Goal: Task Accomplishment & Management: Manage account settings

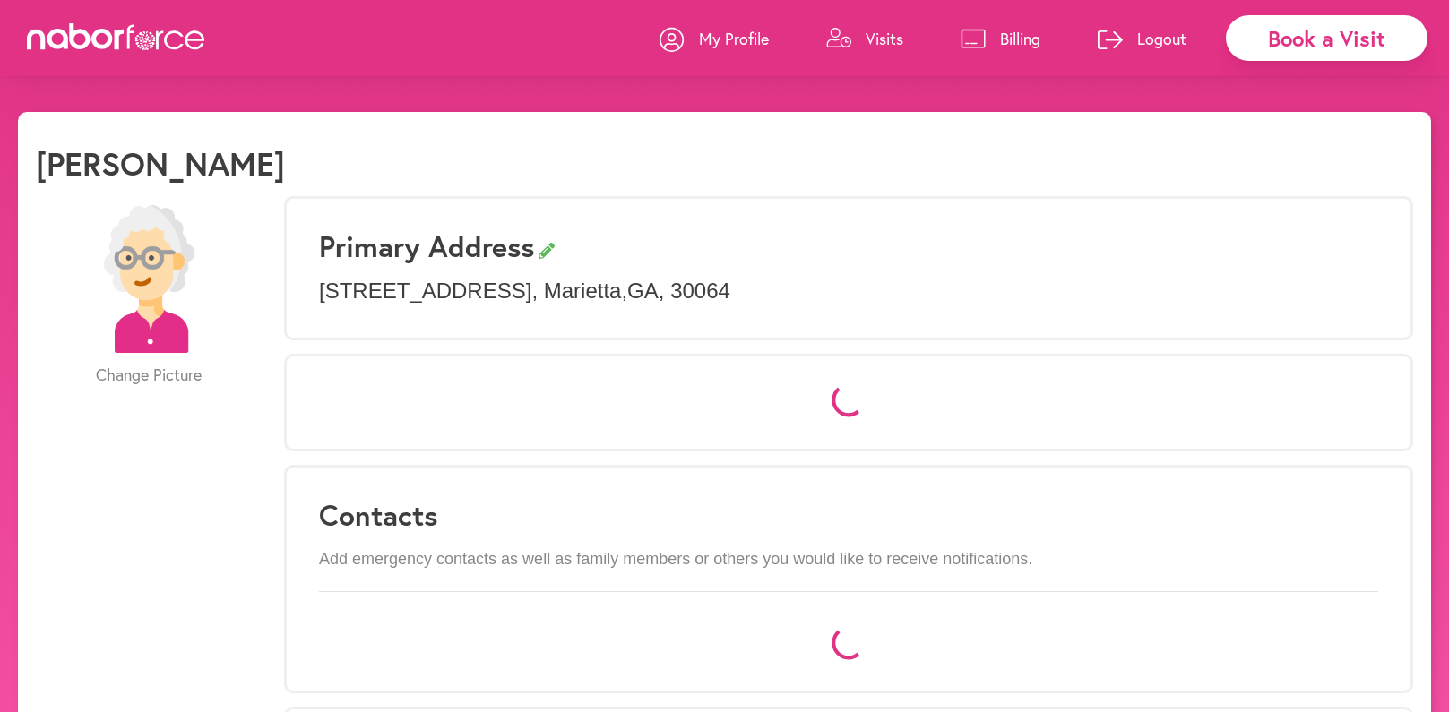
select select "*"
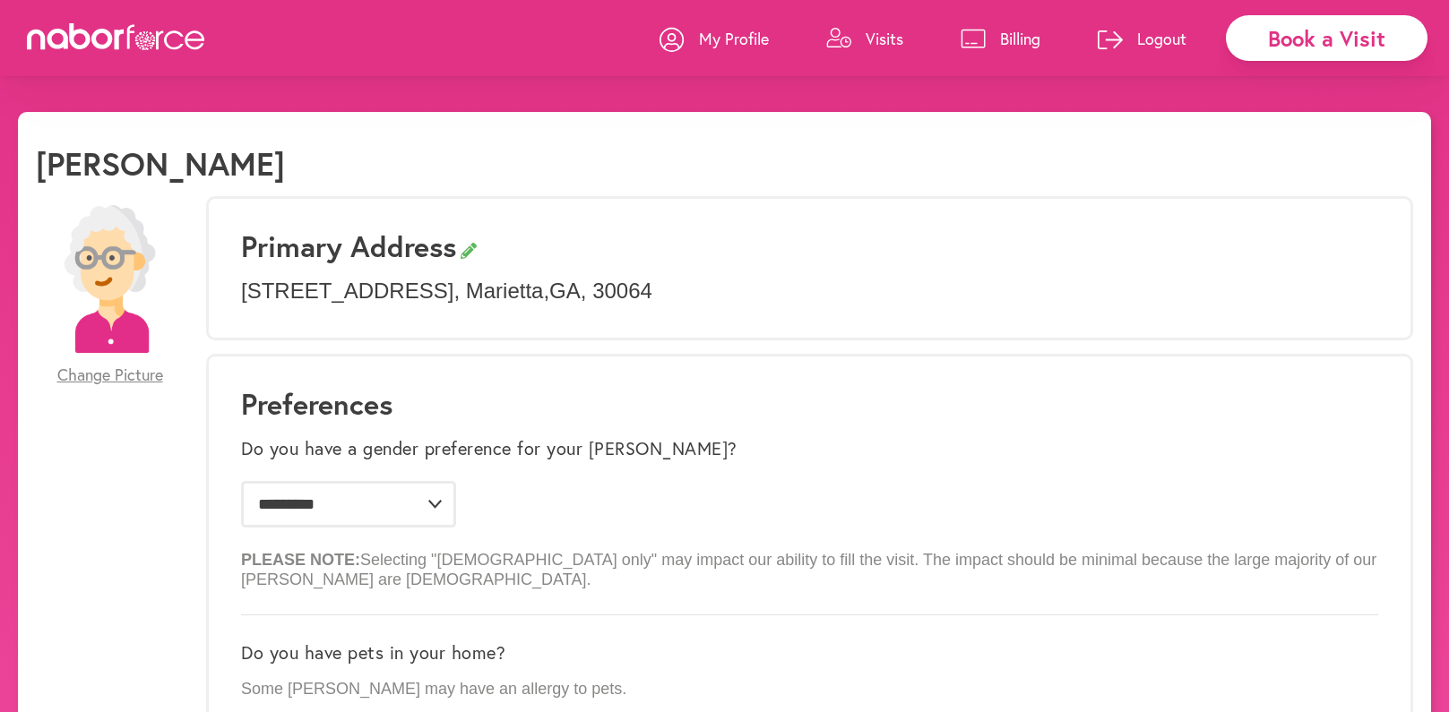
click at [886, 22] on link "Visits" at bounding box center [864, 39] width 77 height 54
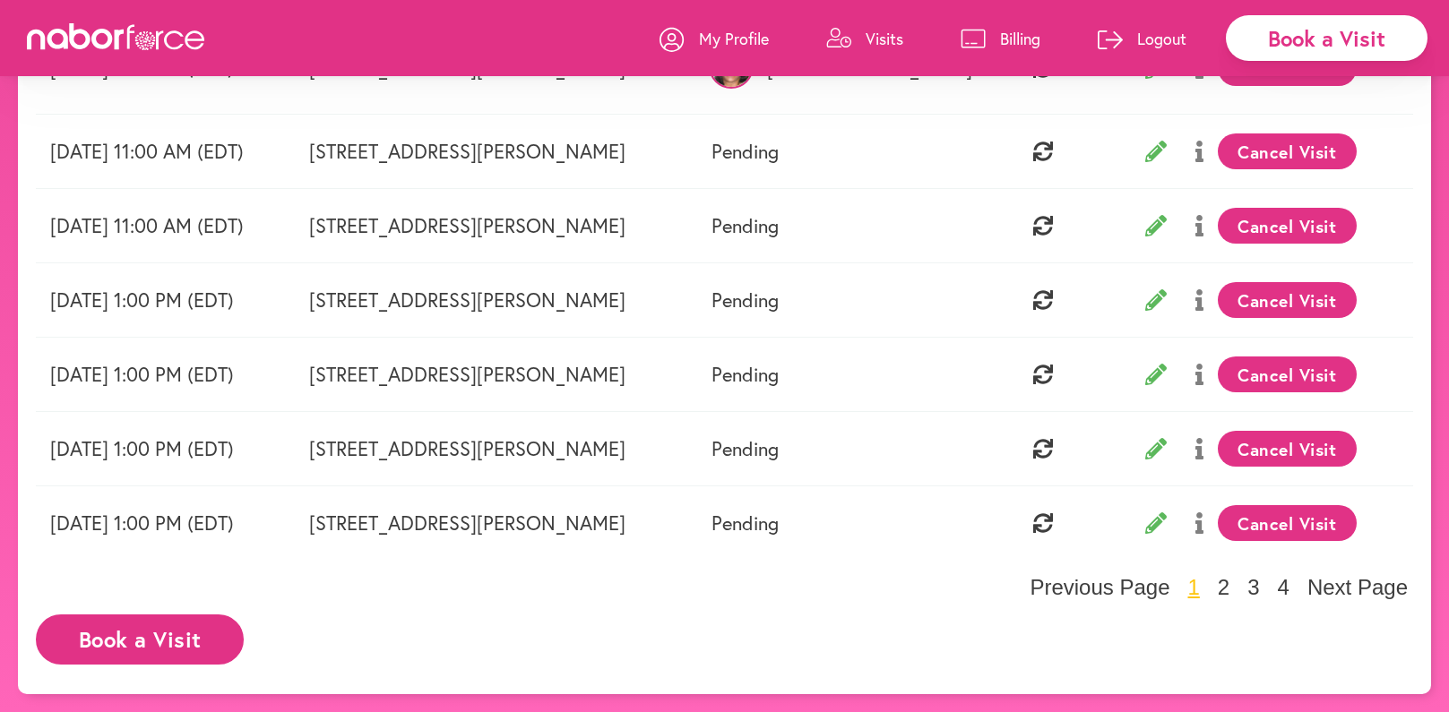
scroll to position [39, 0]
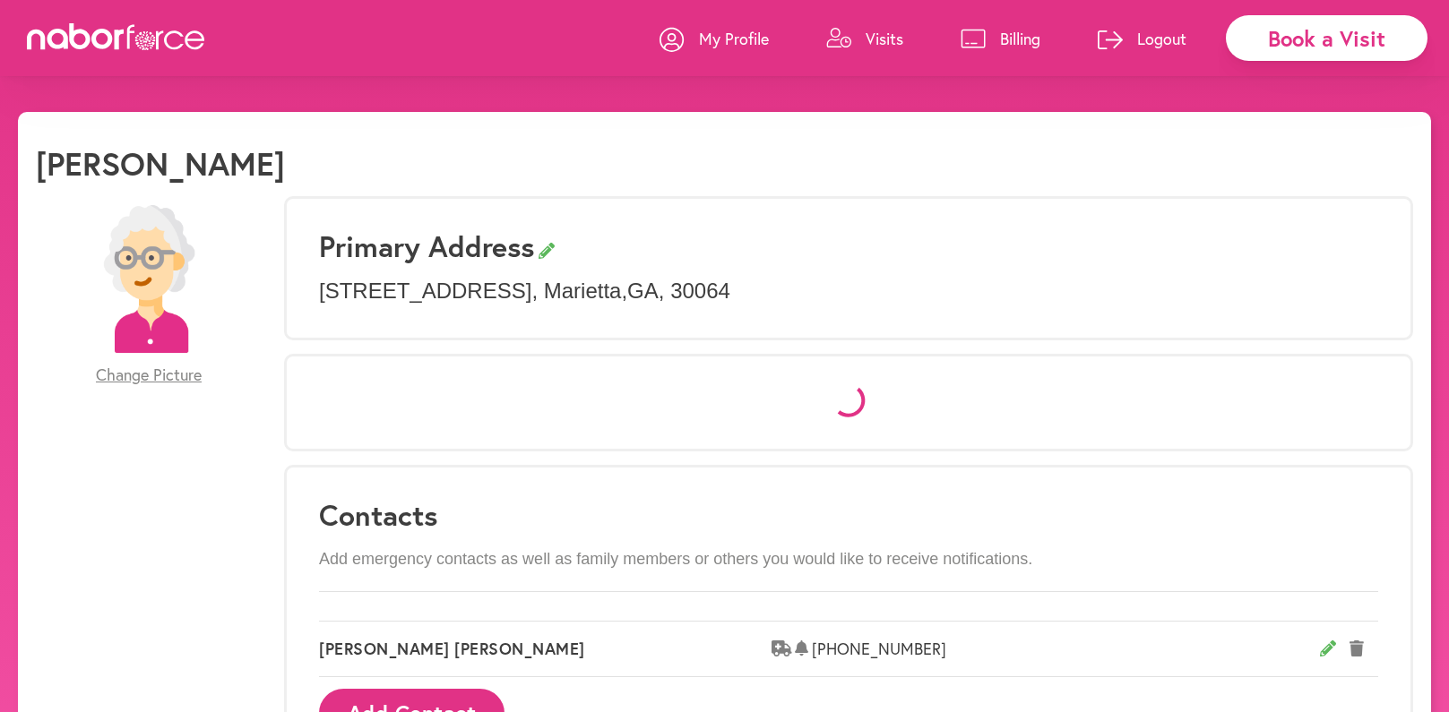
select select "*"
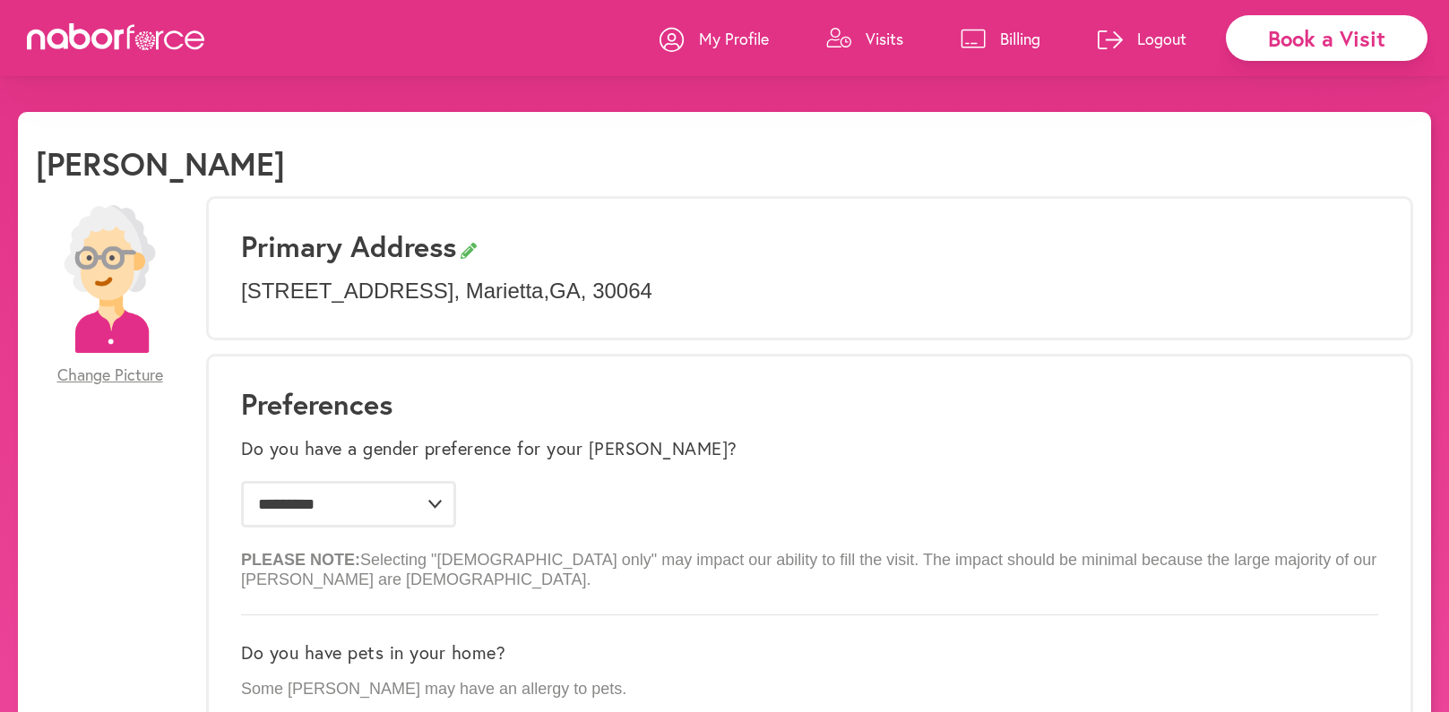
click at [1153, 36] on p "Logout" at bounding box center [1161, 39] width 49 height 22
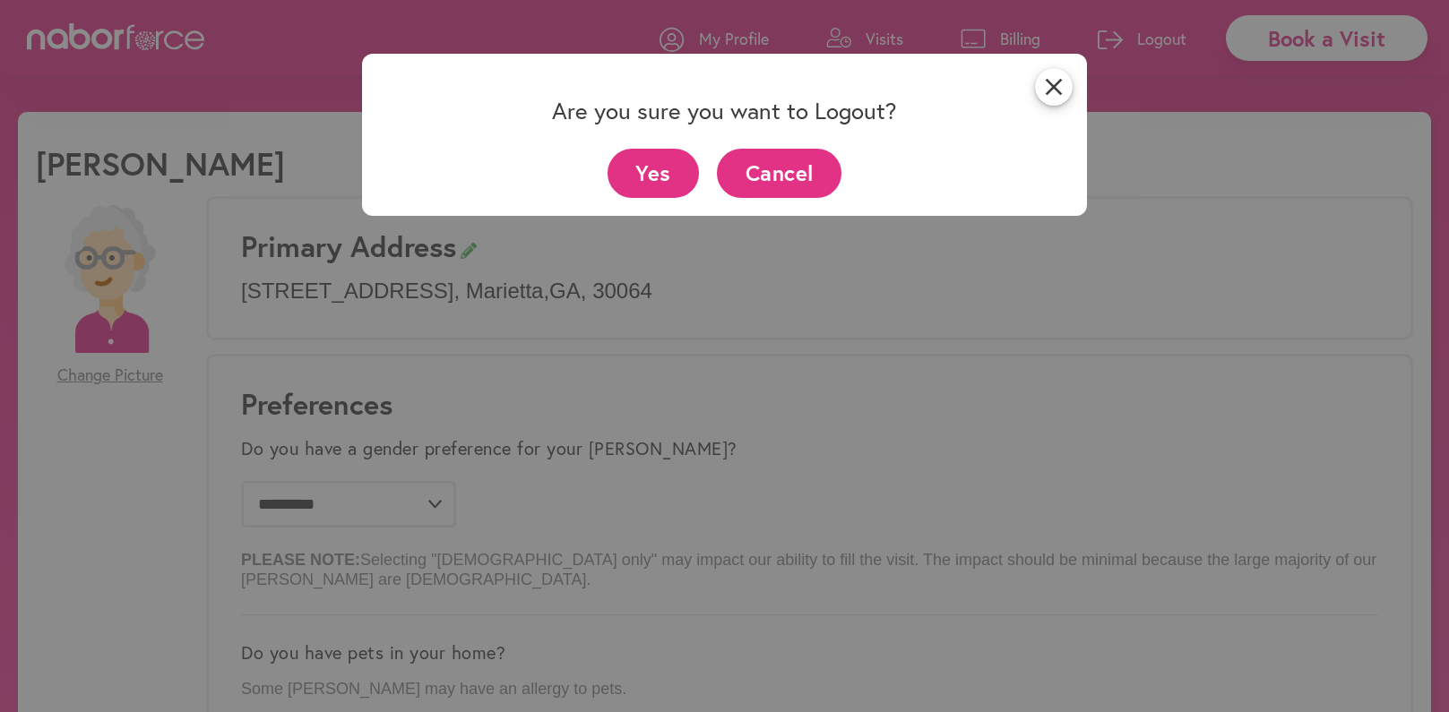
click at [663, 166] on button "Yes" at bounding box center [654, 173] width 92 height 49
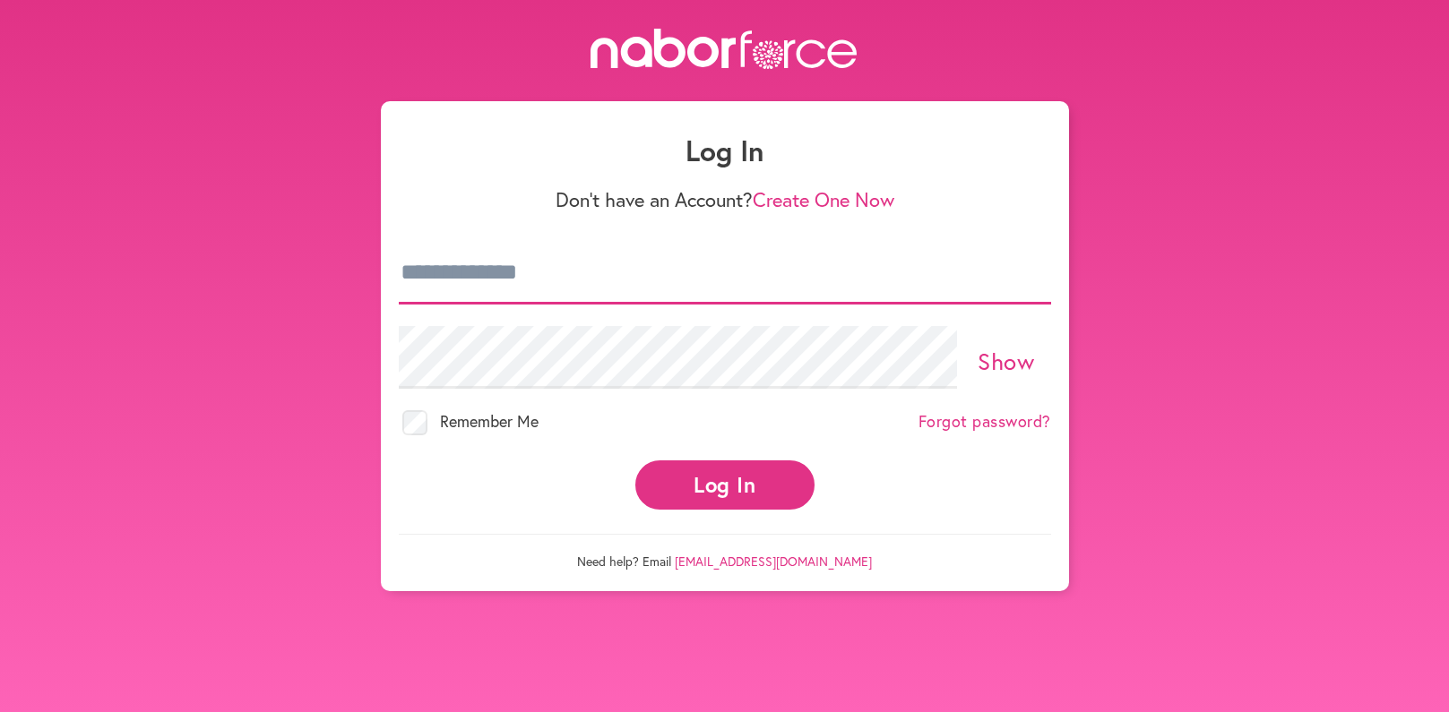
click at [511, 276] on input "email" at bounding box center [725, 273] width 652 height 63
type input "*"
type input "**********"
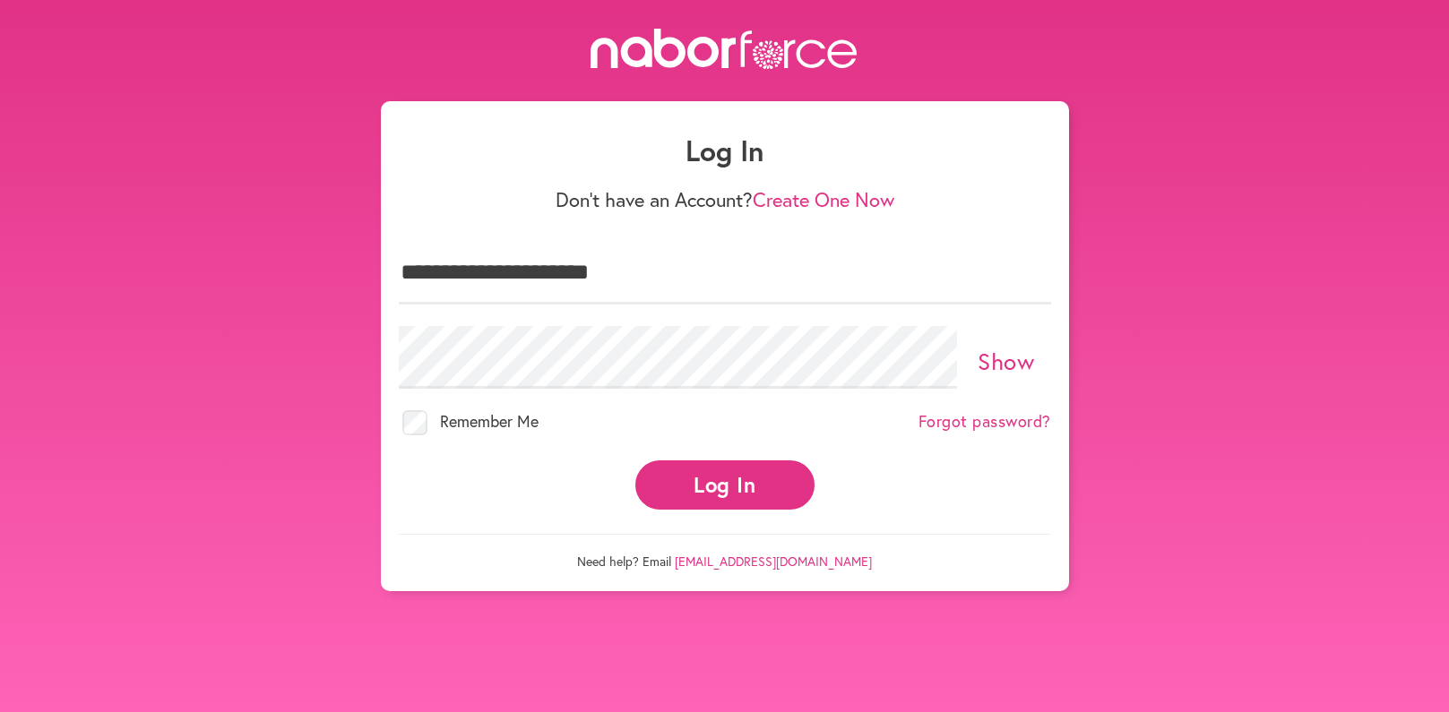
click at [1006, 358] on link "Show" at bounding box center [1006, 361] width 56 height 30
click at [734, 481] on button "Log In" at bounding box center [724, 485] width 179 height 49
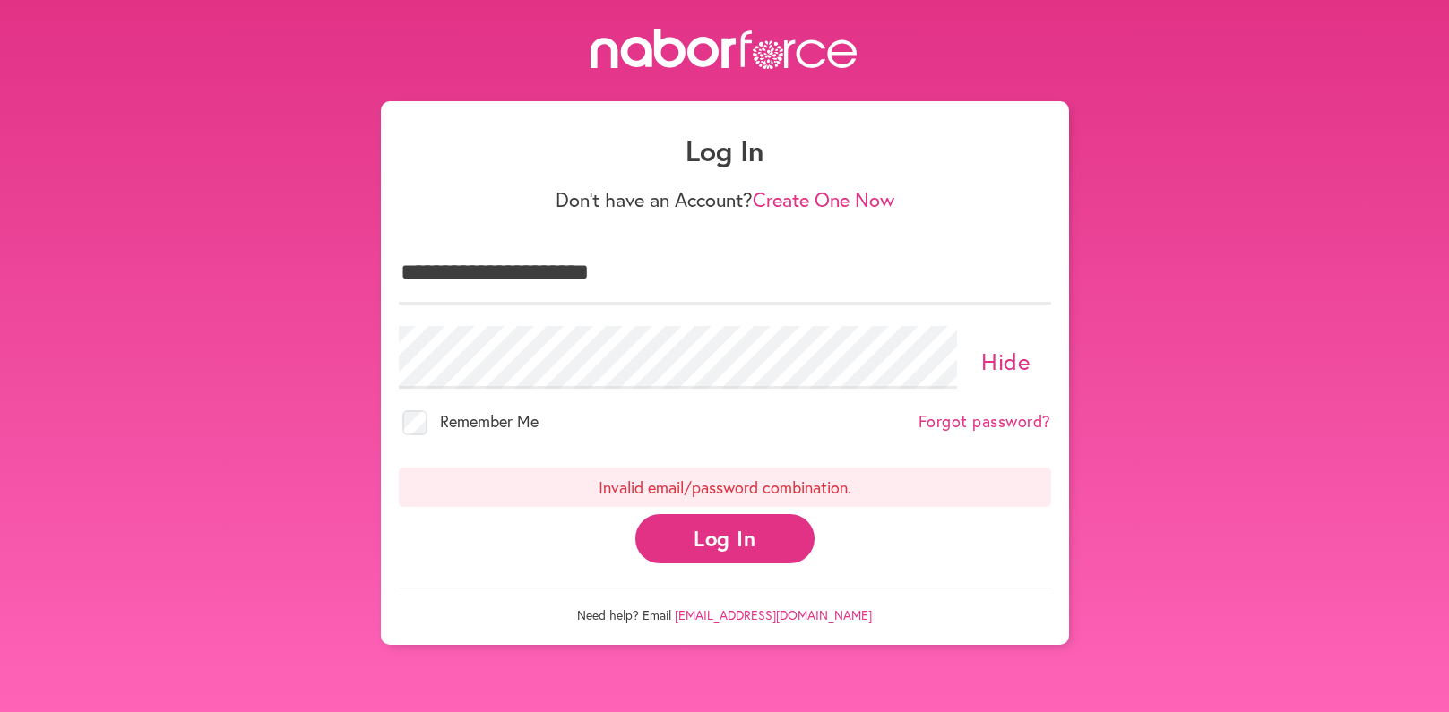
click at [1000, 420] on link "Forgot password?" at bounding box center [985, 422] width 133 height 20
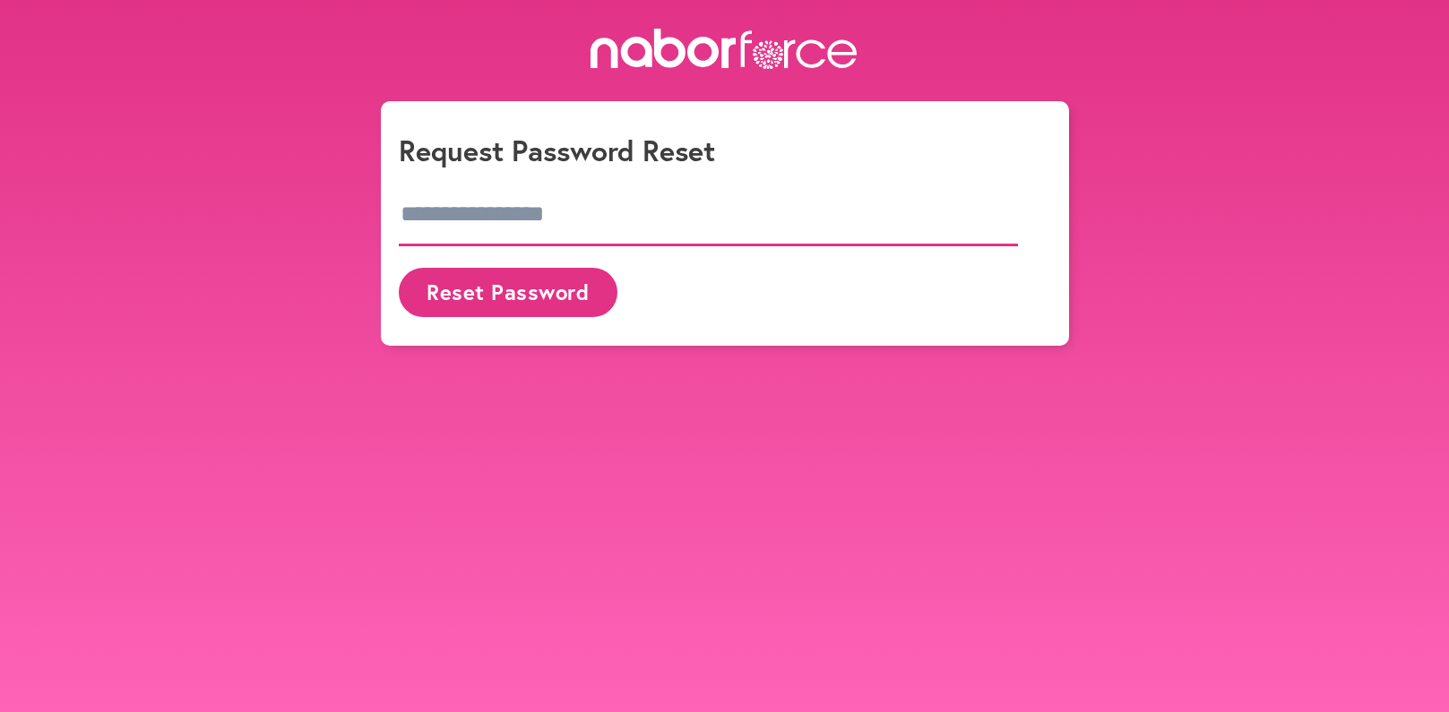
click at [591, 208] on input "email" at bounding box center [709, 215] width 620 height 63
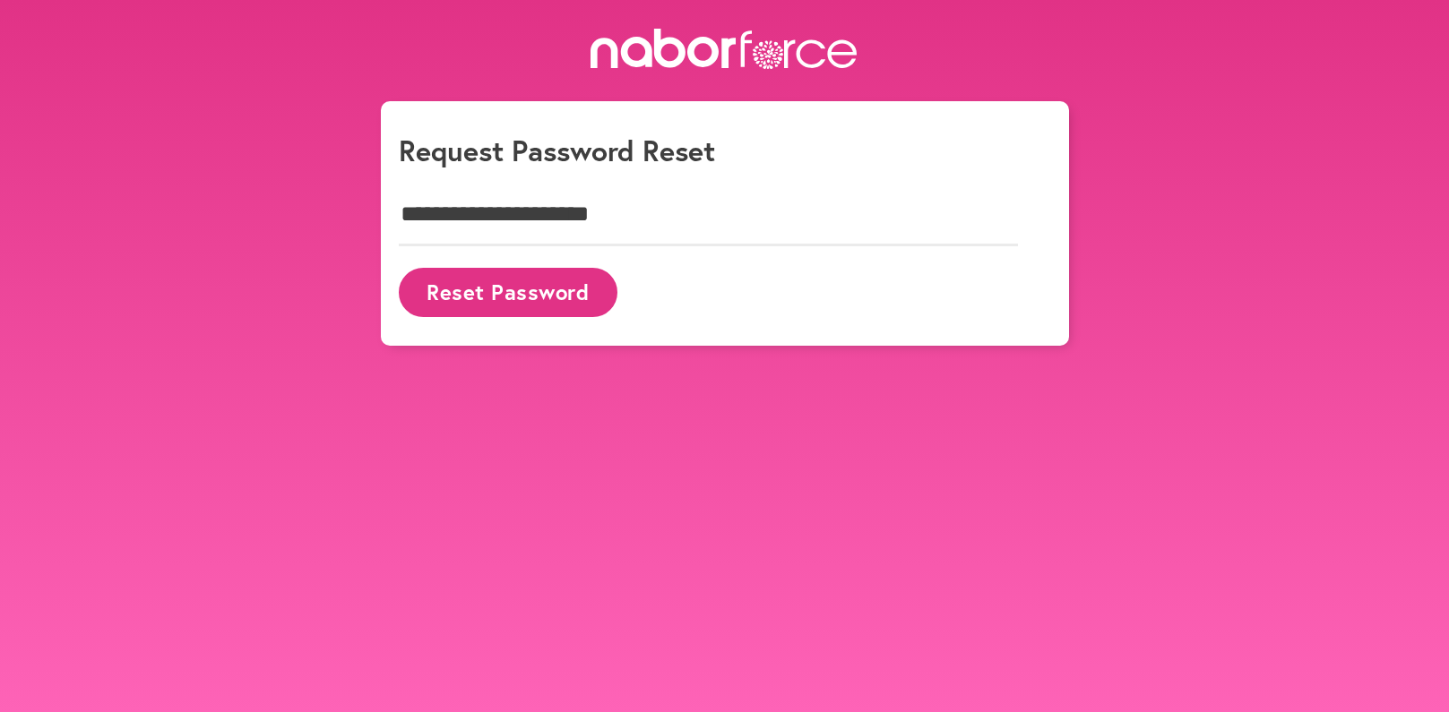
click at [479, 291] on button "Reset Password" at bounding box center [508, 292] width 219 height 49
click at [546, 285] on button "Reset Password" at bounding box center [508, 292] width 219 height 49
click at [648, 219] on input "**********" at bounding box center [709, 215] width 620 height 63
type input "*"
type input "**********"
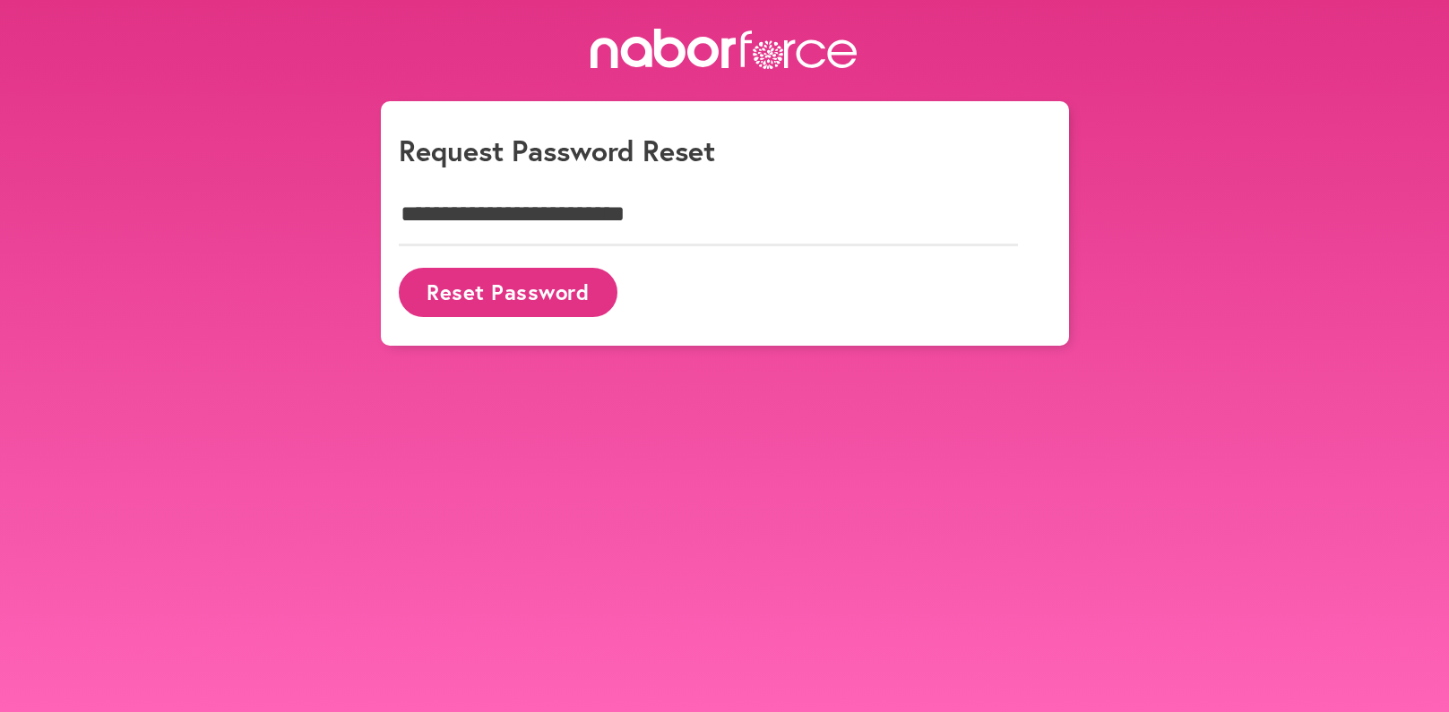
click at [507, 290] on button "Reset Password" at bounding box center [508, 292] width 219 height 49
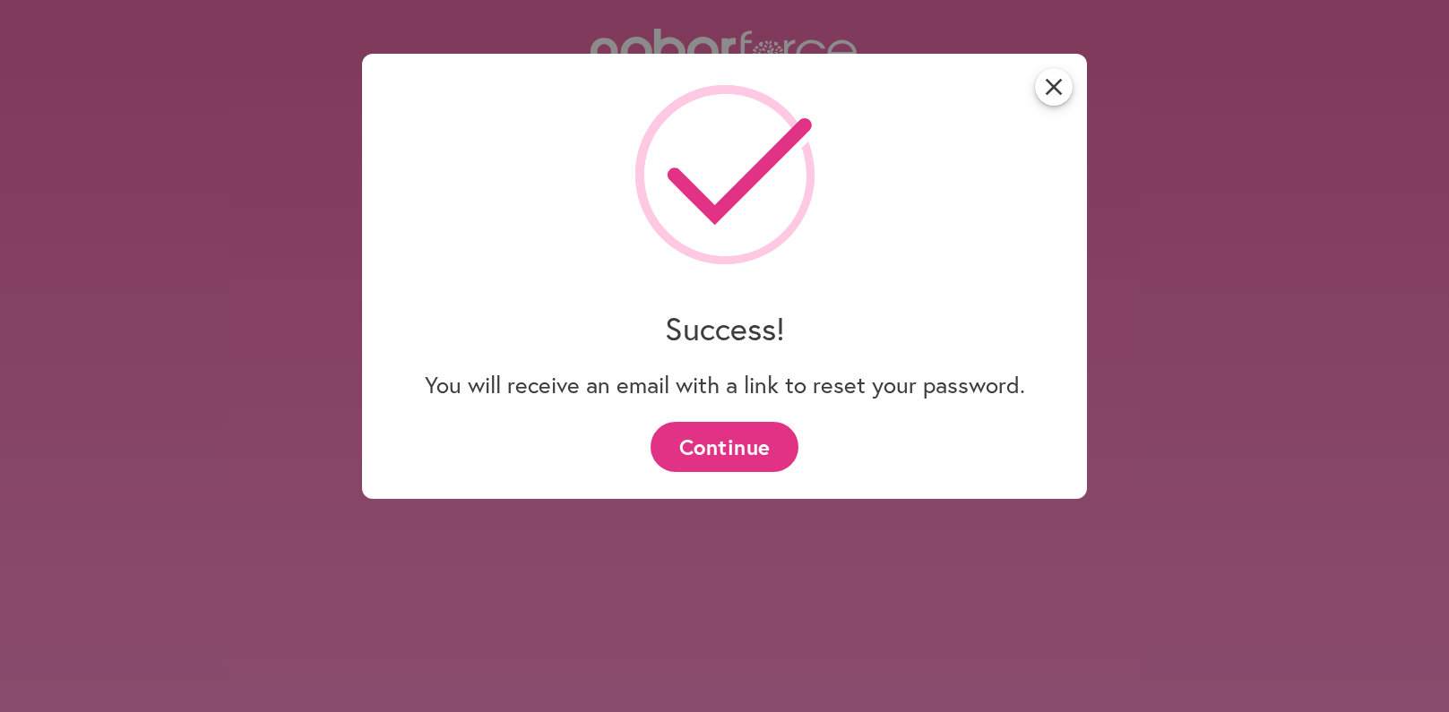
click at [729, 452] on button "Continue" at bounding box center [725, 446] width 148 height 49
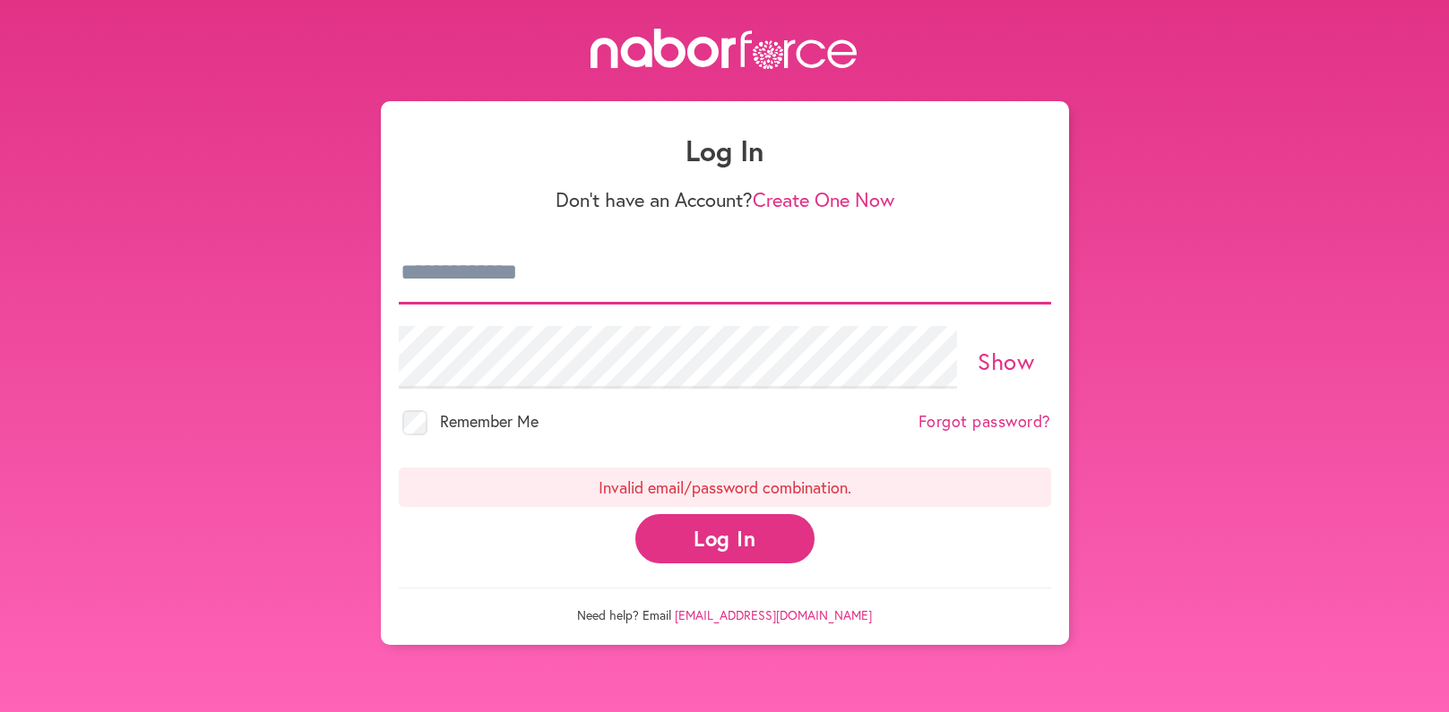
click at [561, 275] on input "email" at bounding box center [725, 273] width 652 height 63
type input "**********"
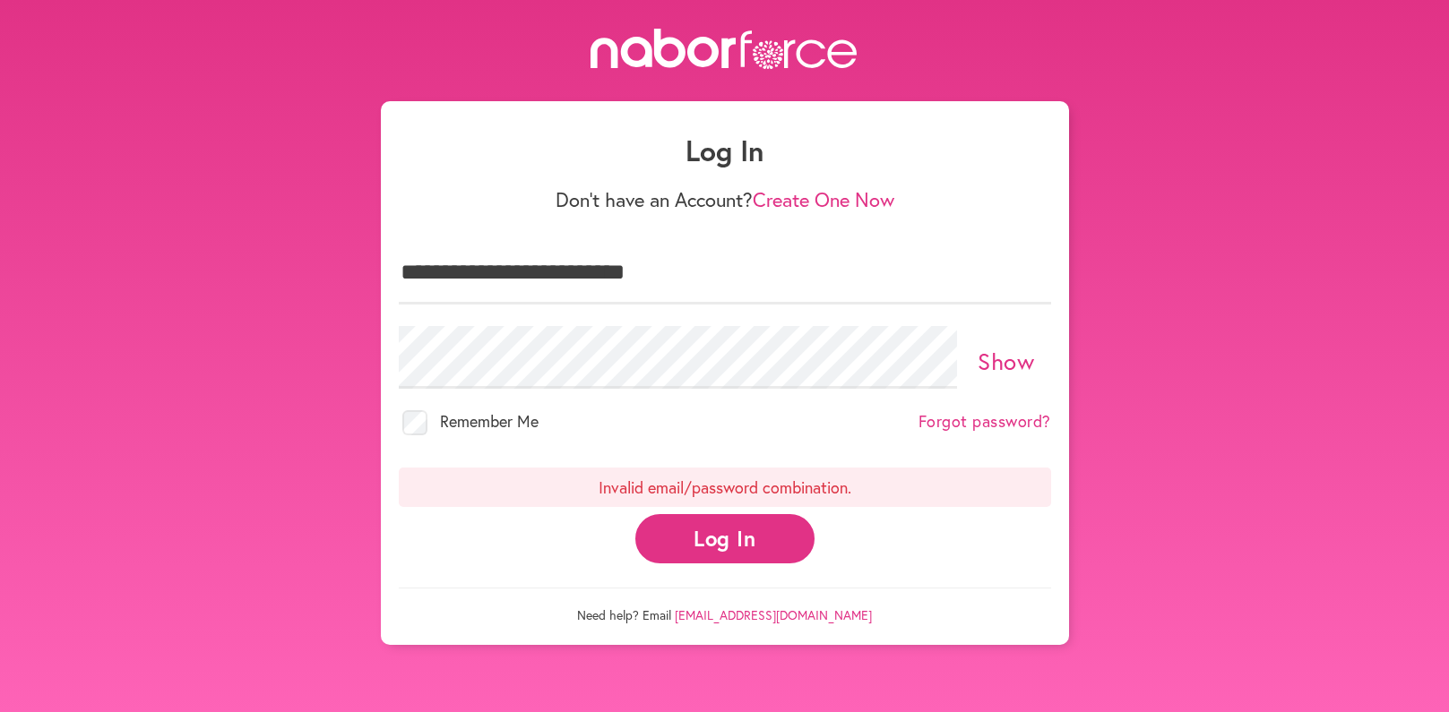
click at [743, 534] on button "Log In" at bounding box center [724, 538] width 179 height 49
click at [999, 415] on link "Forgot password?" at bounding box center [985, 422] width 133 height 20
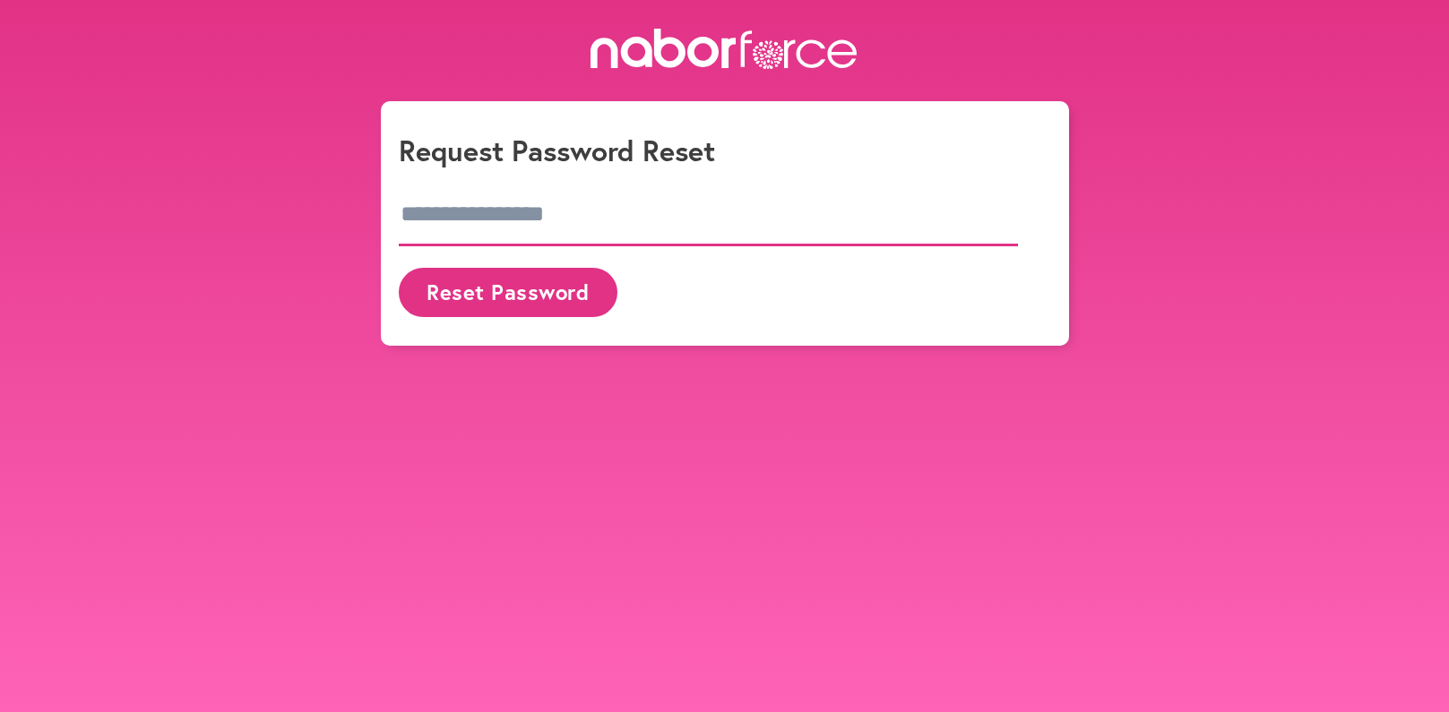
click at [545, 210] on input "email" at bounding box center [709, 215] width 620 height 63
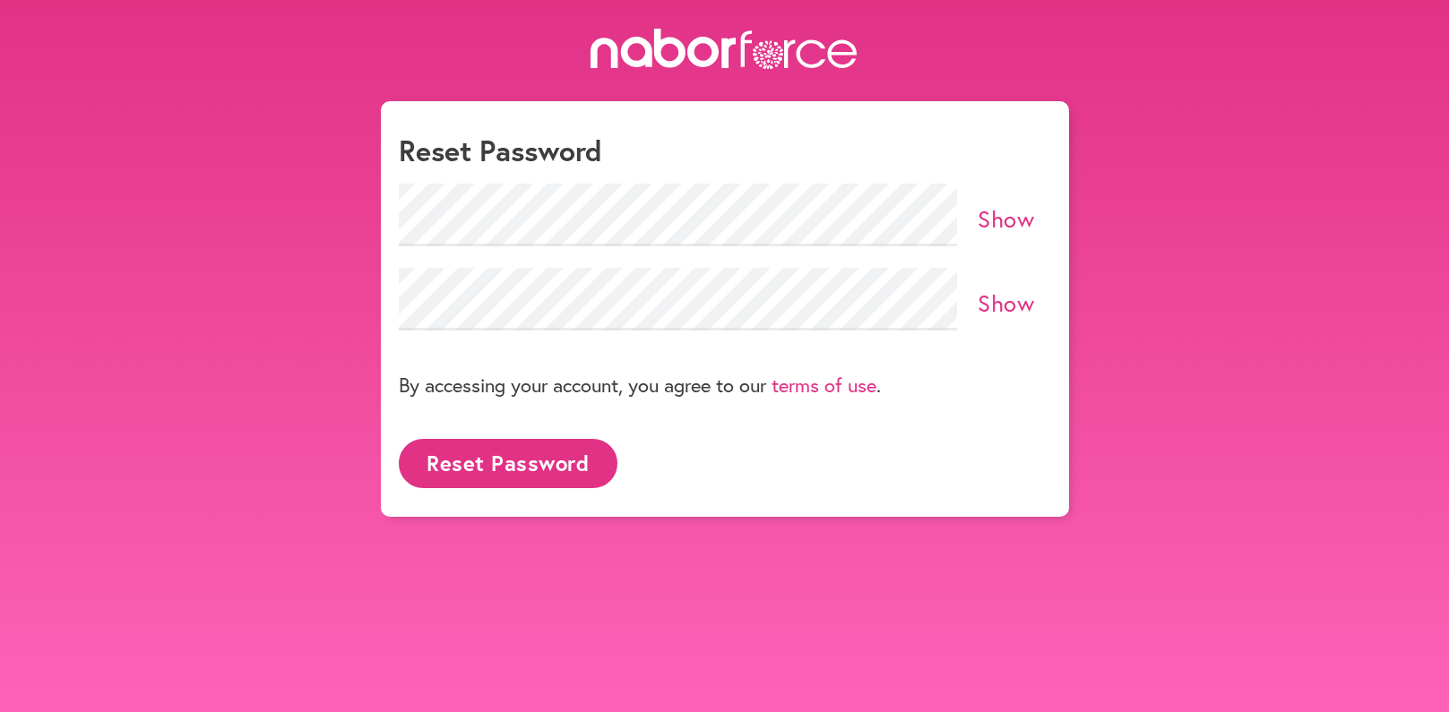
click at [522, 462] on button "Reset Password" at bounding box center [508, 463] width 219 height 49
